Goal: Information Seeking & Learning: Learn about a topic

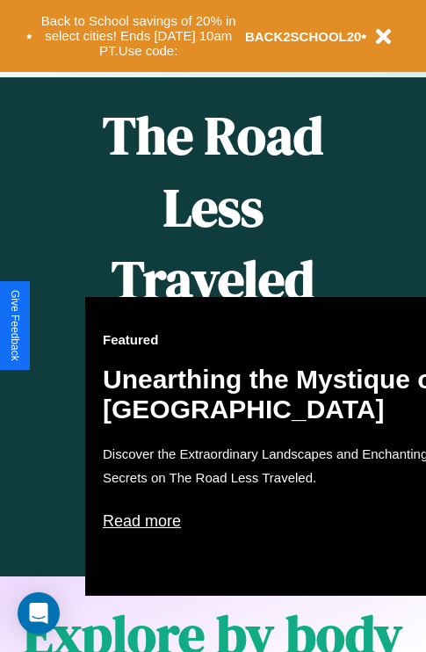
scroll to position [718, 0]
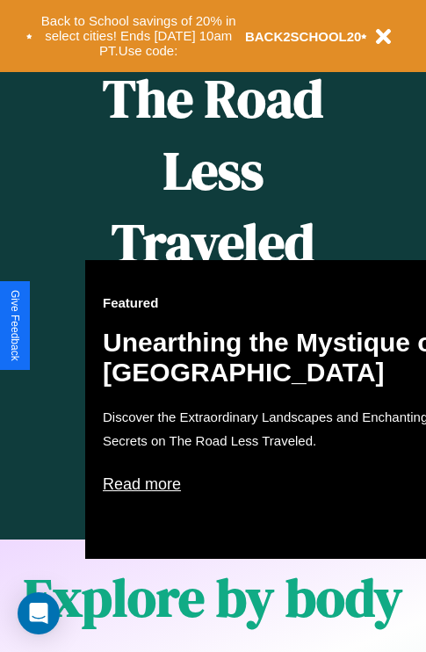
click at [213, 326] on div "Featured Unearthing the Mystique of [GEOGRAPHIC_DATA] Discover the Extraordinar…" at bounding box center [278, 409] width 387 height 299
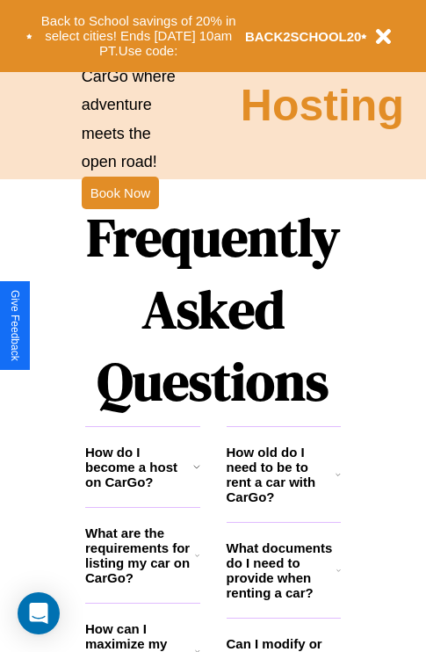
scroll to position [2130, 0]
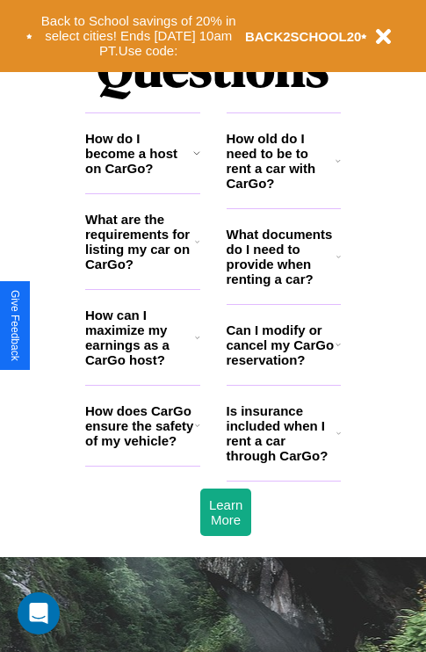
click at [283, 285] on h3 "What documents do I need to provide when renting a car?" at bounding box center [282, 257] width 111 height 60
click at [196, 160] on icon at bounding box center [196, 153] width 7 height 14
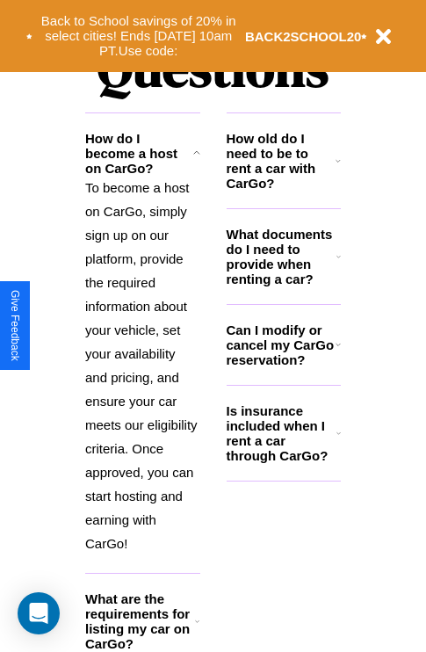
click at [283, 462] on h3 "Is insurance included when I rent a car through CarGo?" at bounding box center [282, 433] width 110 height 60
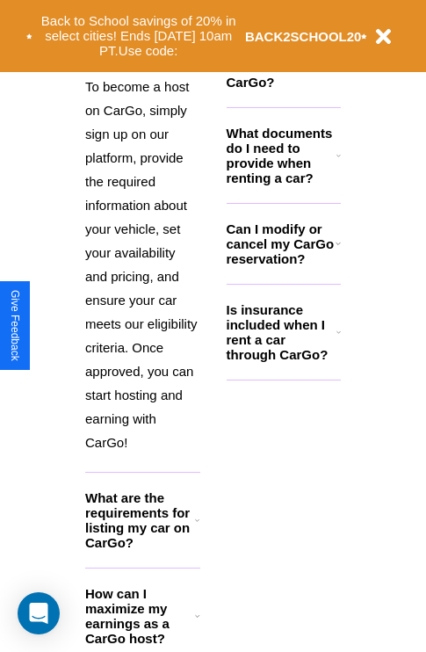
click at [197, 623] on icon at bounding box center [197, 616] width 5 height 14
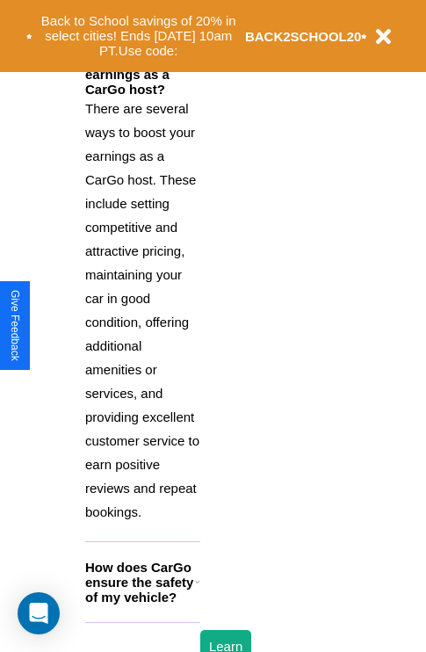
click at [142, 605] on h3 "How does CarGo ensure the safety of my vehicle?" at bounding box center [140, 582] width 110 height 45
click at [142, 23] on button "Back to School savings of 20% in select cities! Ends [DATE] 10am PT. Use code:" at bounding box center [139, 36] width 213 height 55
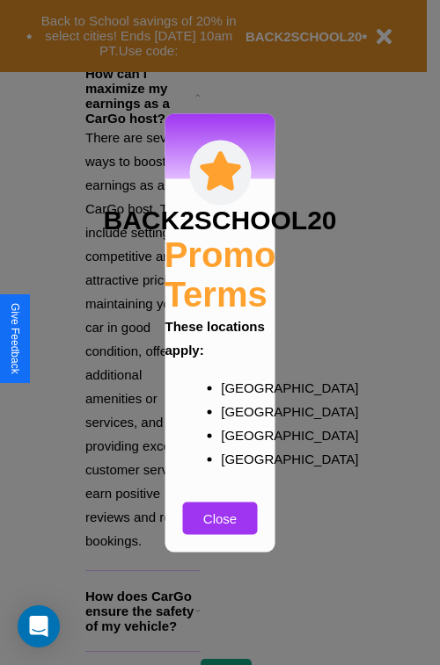
click at [138, 36] on div at bounding box center [220, 332] width 440 height 665
